Goal: Browse casually

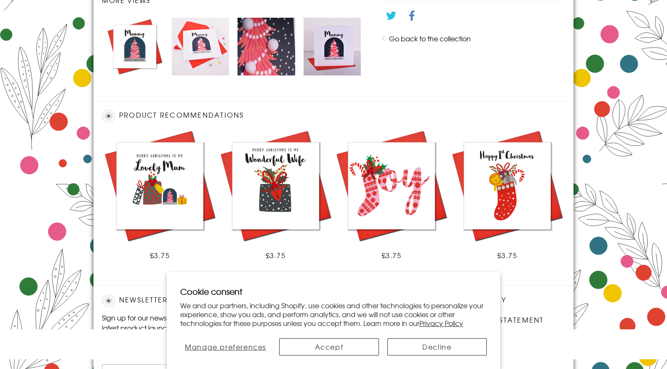
scroll to position [501, 0]
